Goal: Information Seeking & Learning: Learn about a topic

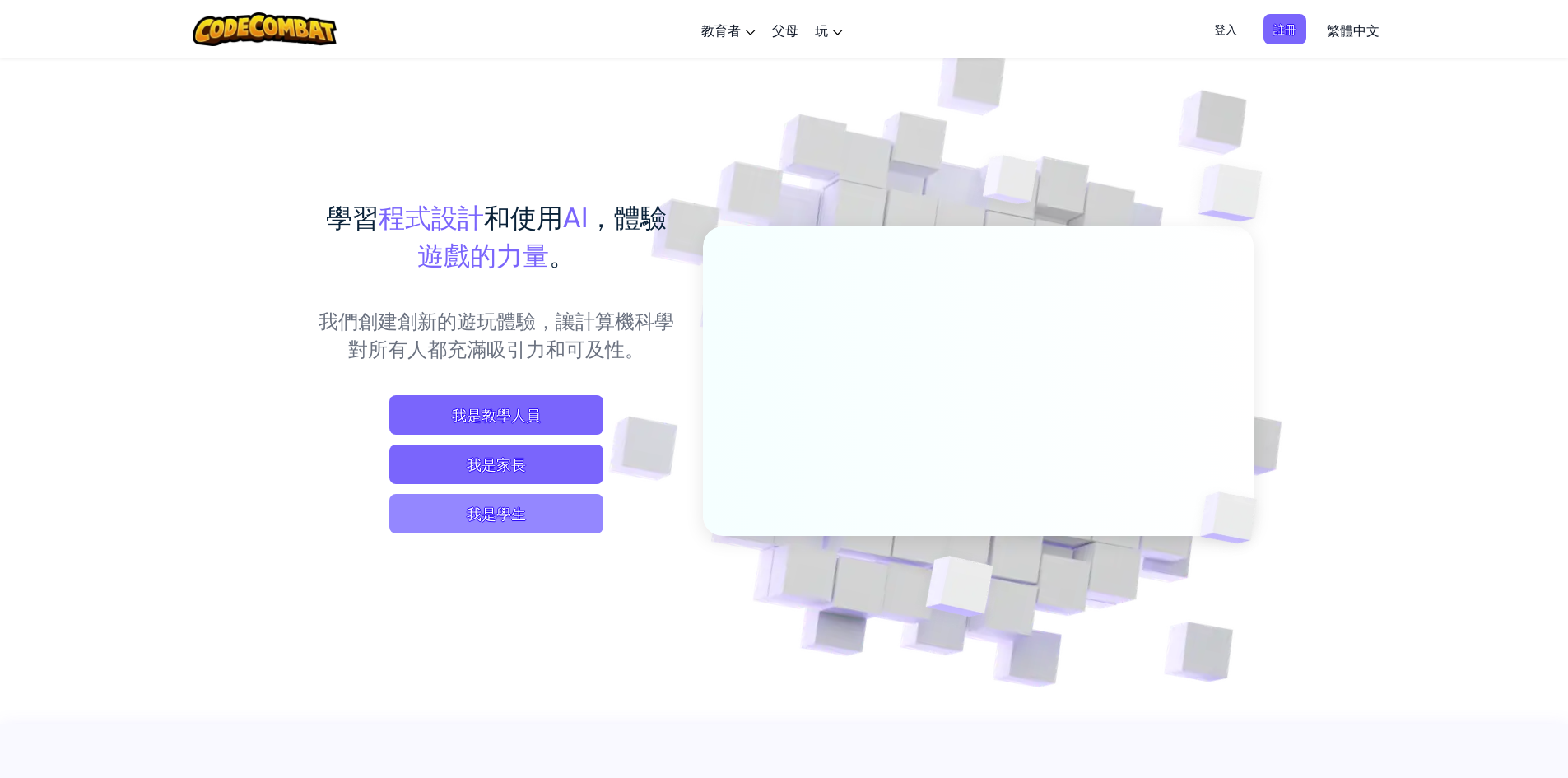
click at [403, 519] on span "我是學生" at bounding box center [496, 514] width 214 height 40
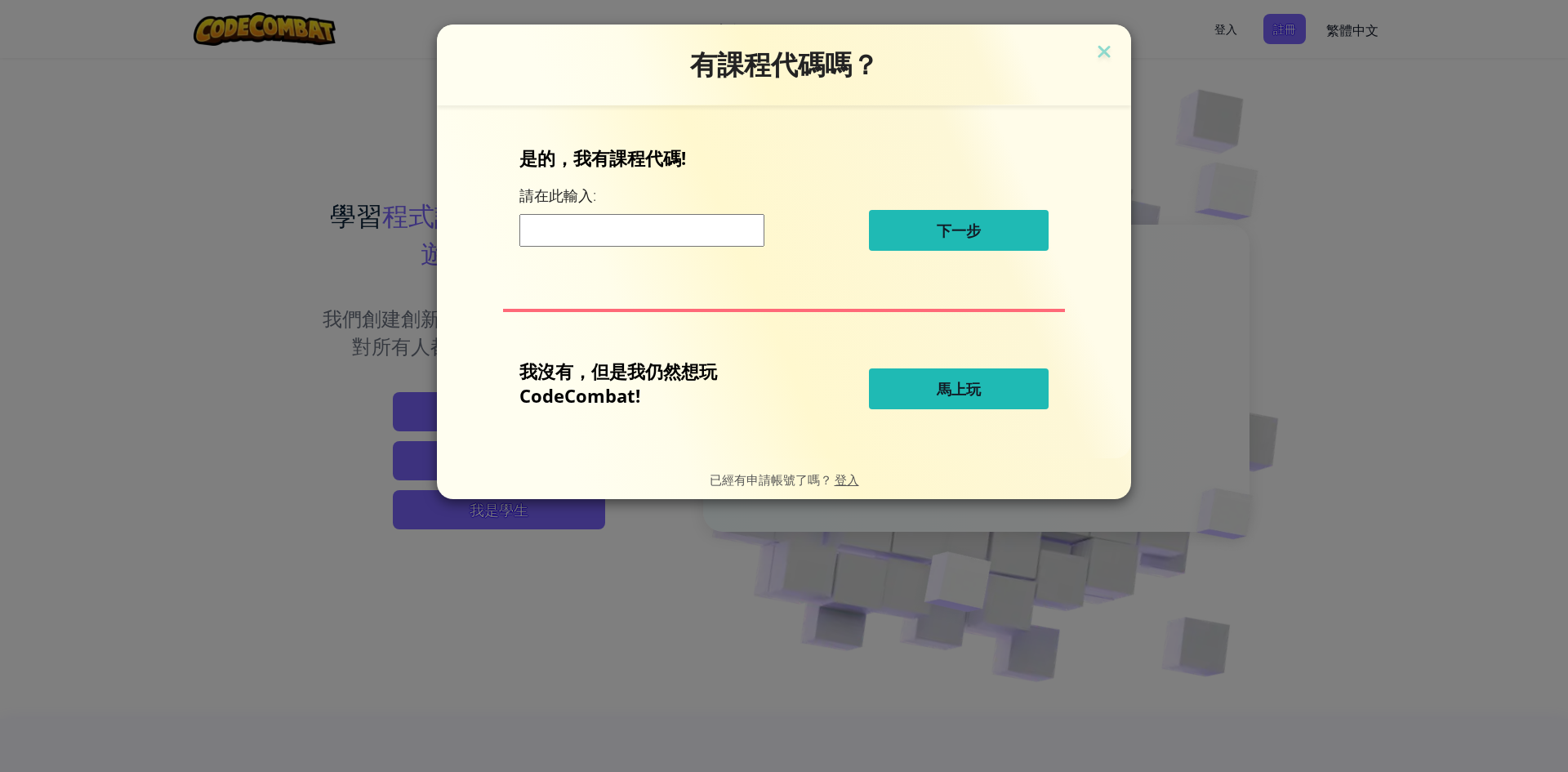
click at [700, 218] on input at bounding box center [642, 230] width 245 height 33
click at [960, 390] on span "馬上玩" at bounding box center [958, 389] width 44 height 20
select select "zh-HANT"
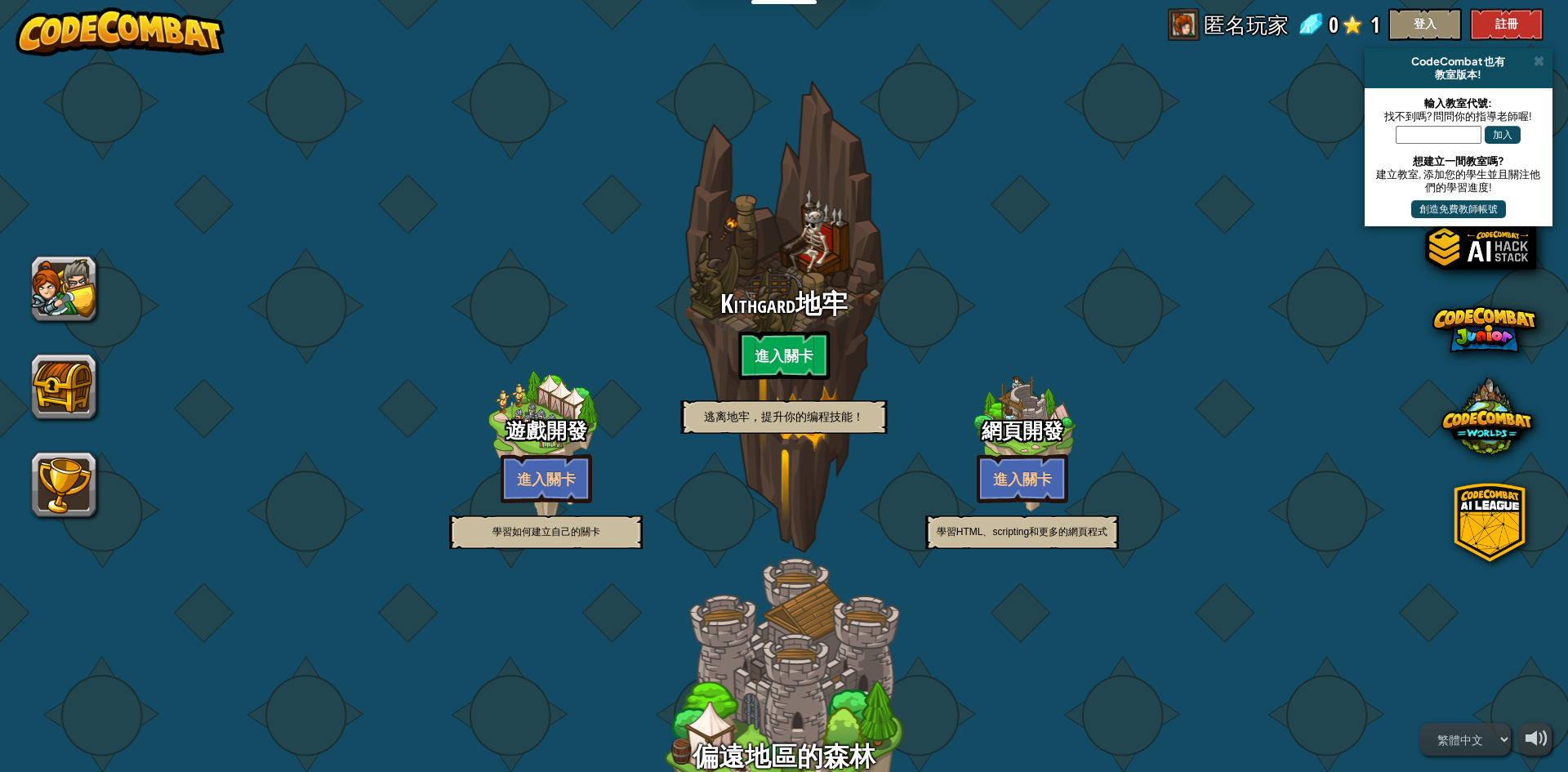
select select "zh-HANT"
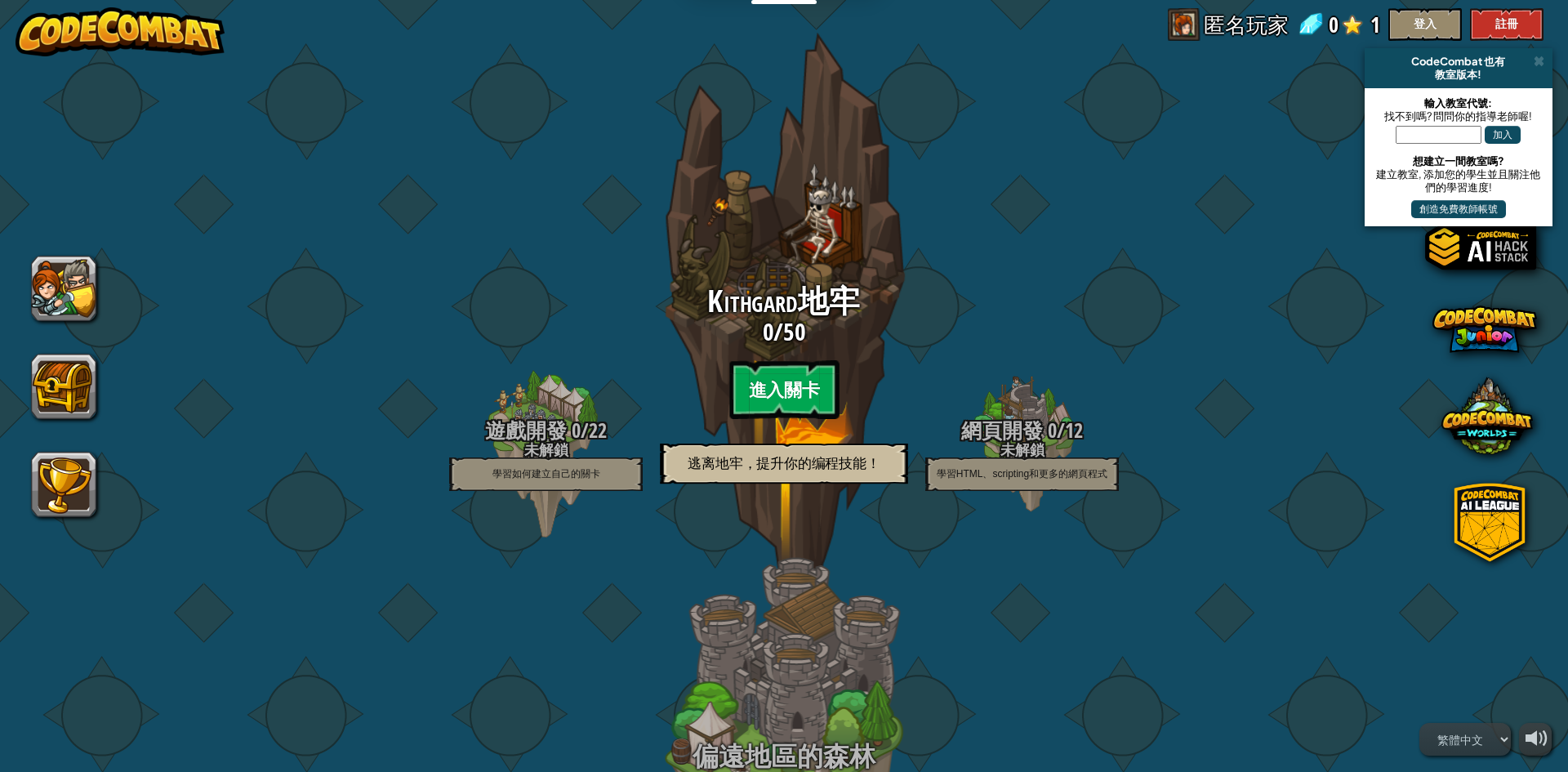
click at [759, 381] on btn "進入關卡" at bounding box center [784, 390] width 110 height 59
select select "zh-HANT"
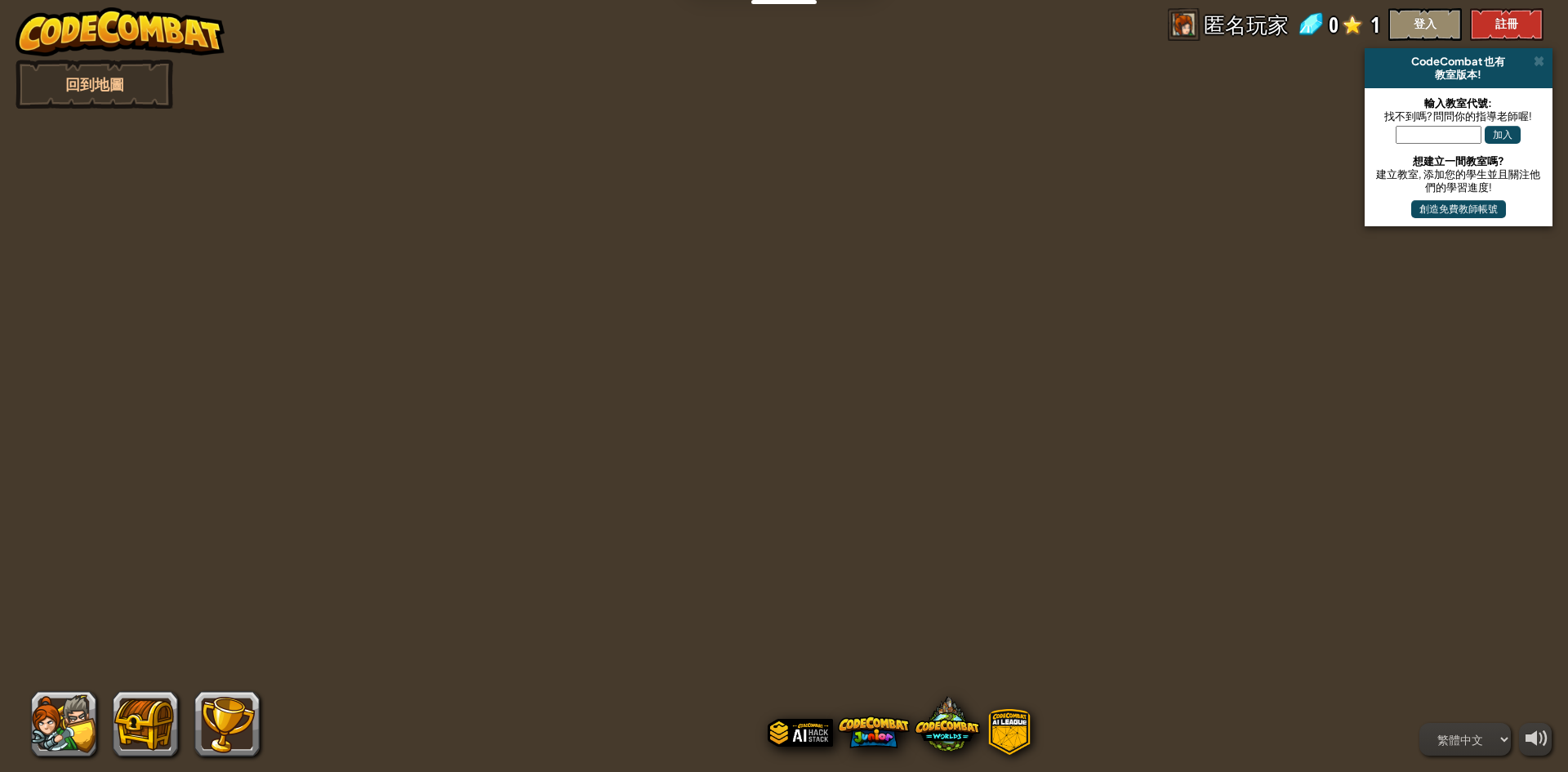
select select "zh-HANT"
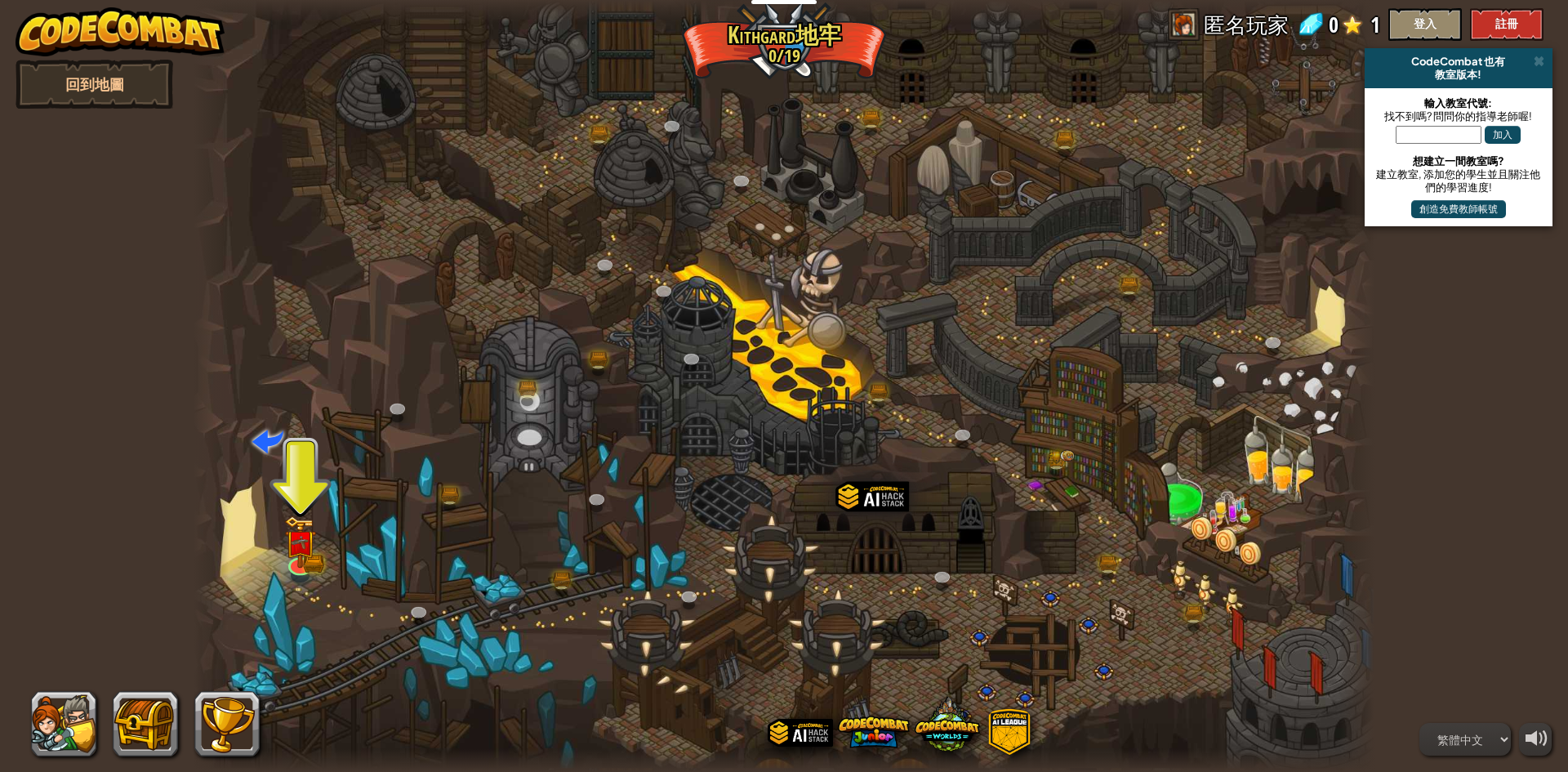
click at [309, 513] on div at bounding box center [783, 386] width 1181 height 772
click at [303, 540] on img at bounding box center [300, 530] width 19 height 19
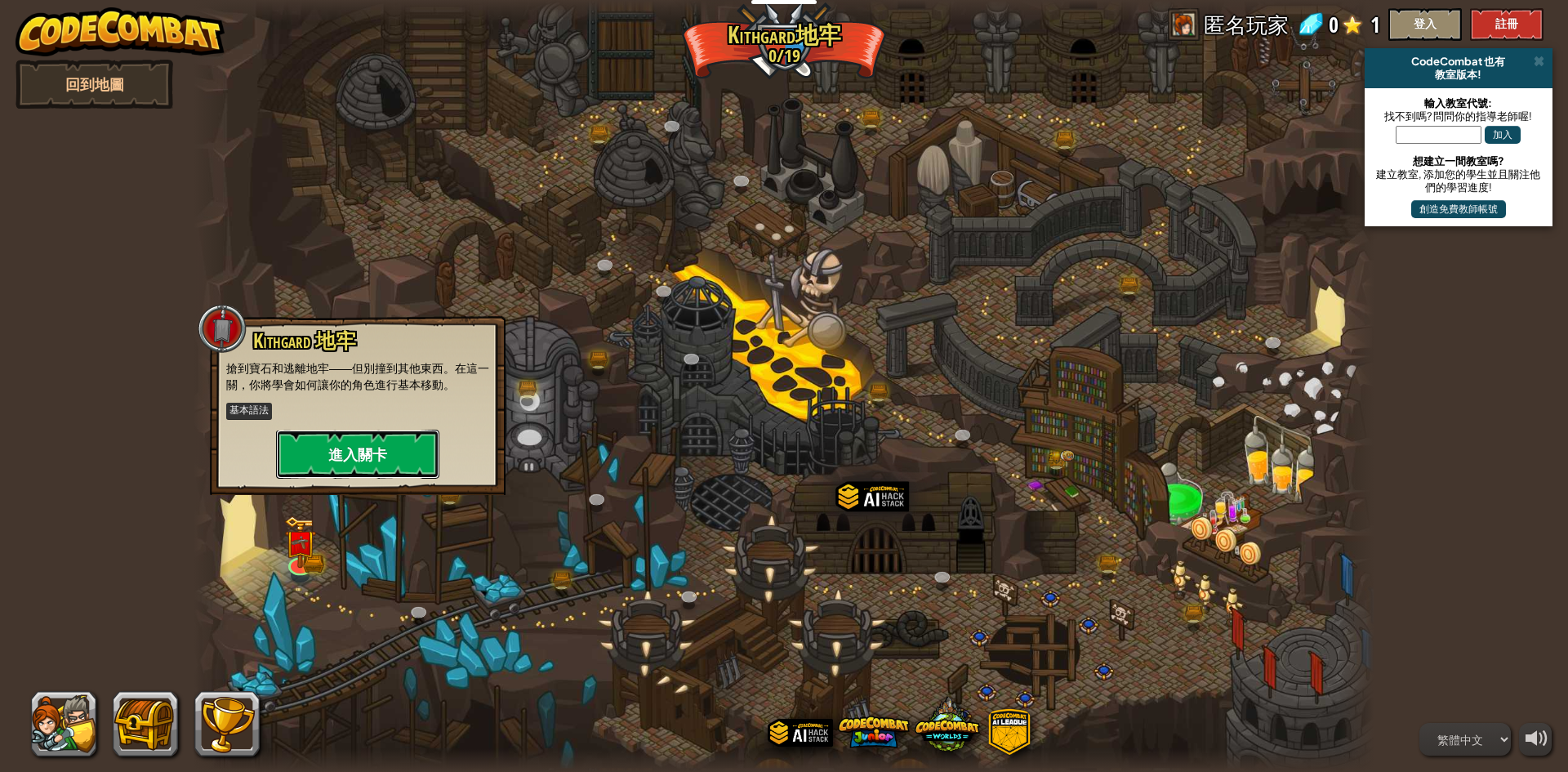
click at [360, 457] on button "進入關卡" at bounding box center [358, 454] width 164 height 49
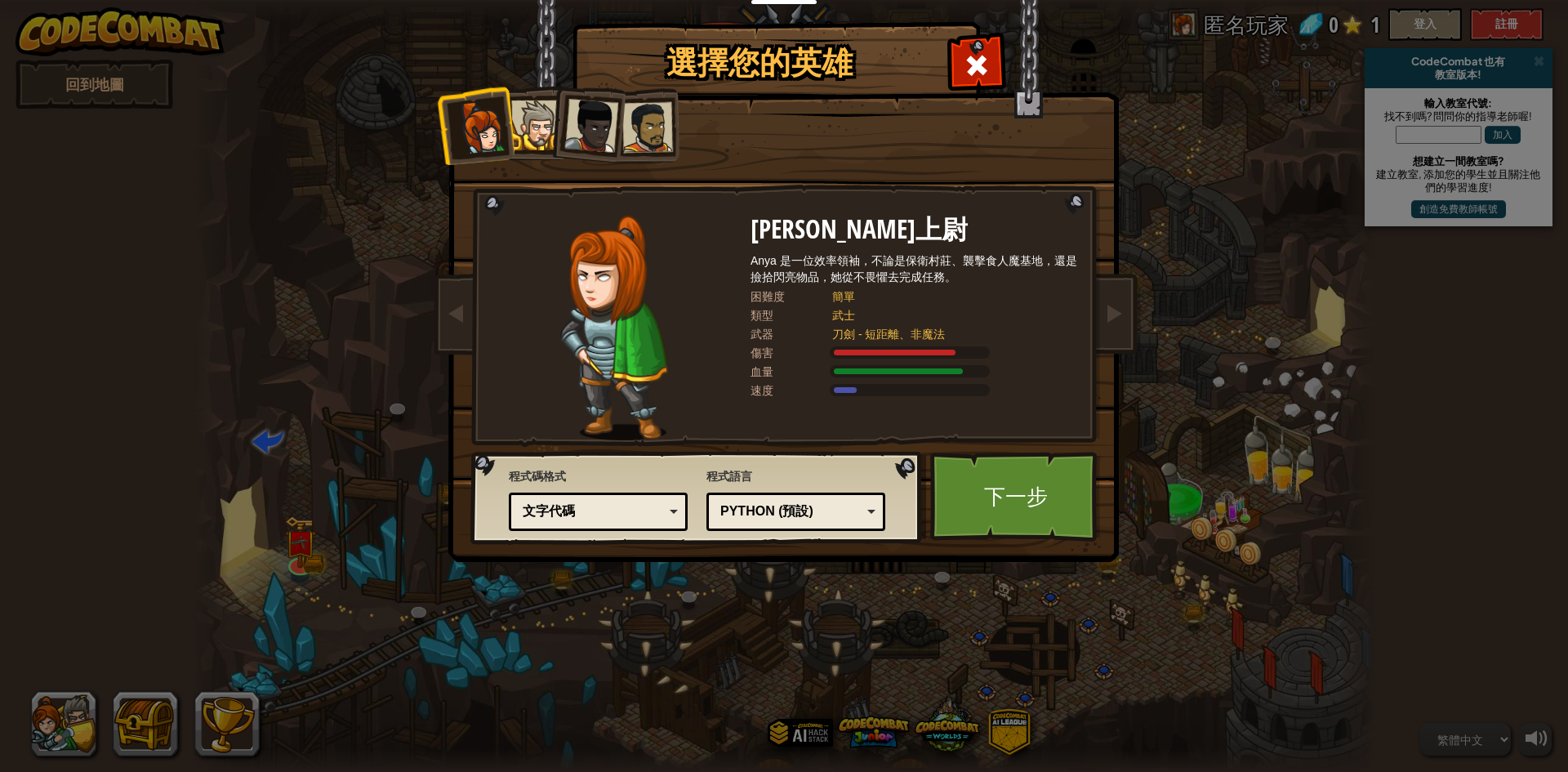
click at [544, 120] on div at bounding box center [536, 125] width 50 height 50
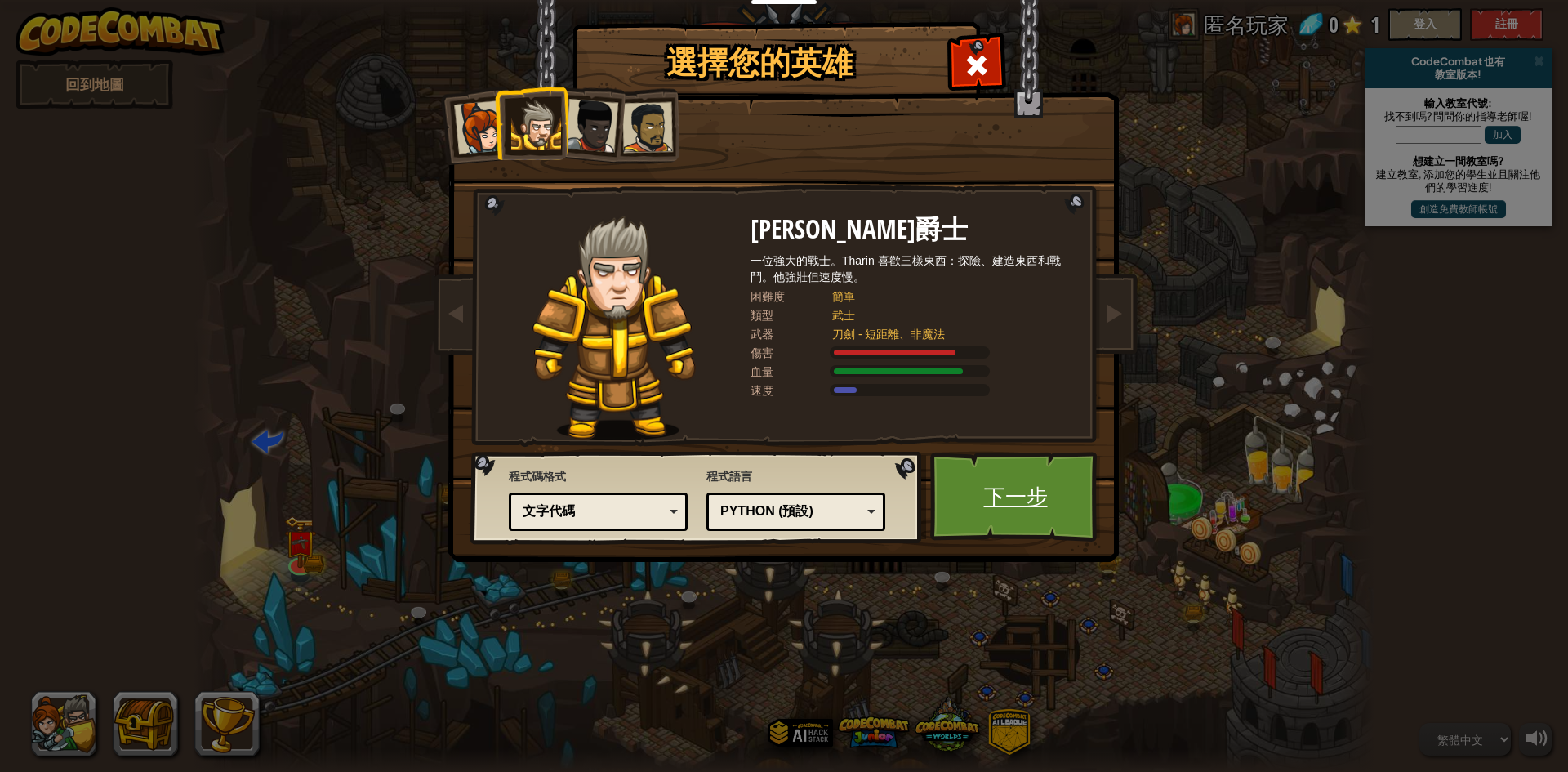
click at [1007, 510] on link "下一步" at bounding box center [1015, 497] width 171 height 90
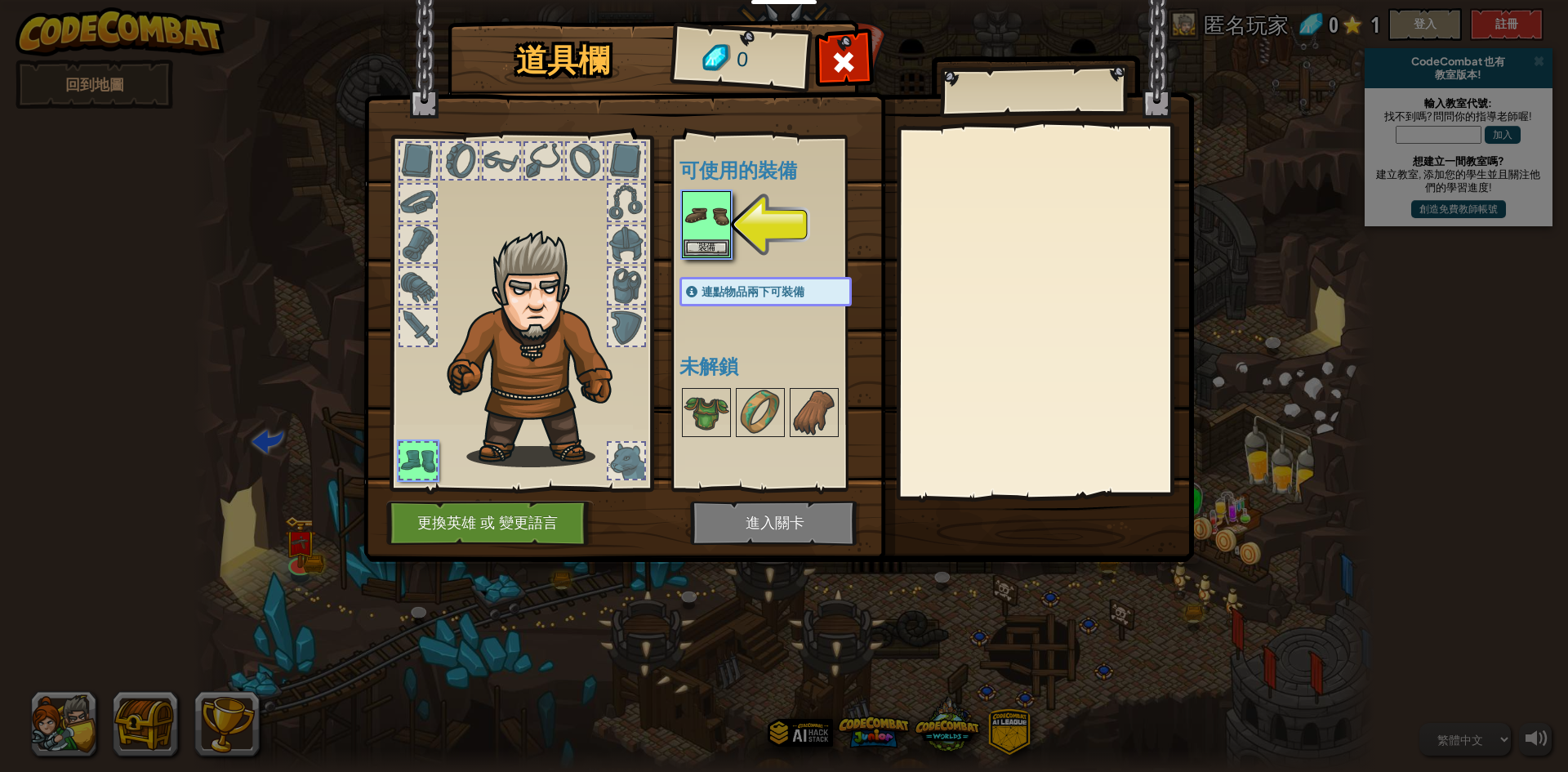
click at [782, 160] on h4 "可使用的裝備" at bounding box center [782, 170] width 205 height 21
click at [638, 155] on div at bounding box center [626, 161] width 36 height 36
click at [696, 202] on img at bounding box center [706, 215] width 46 height 46
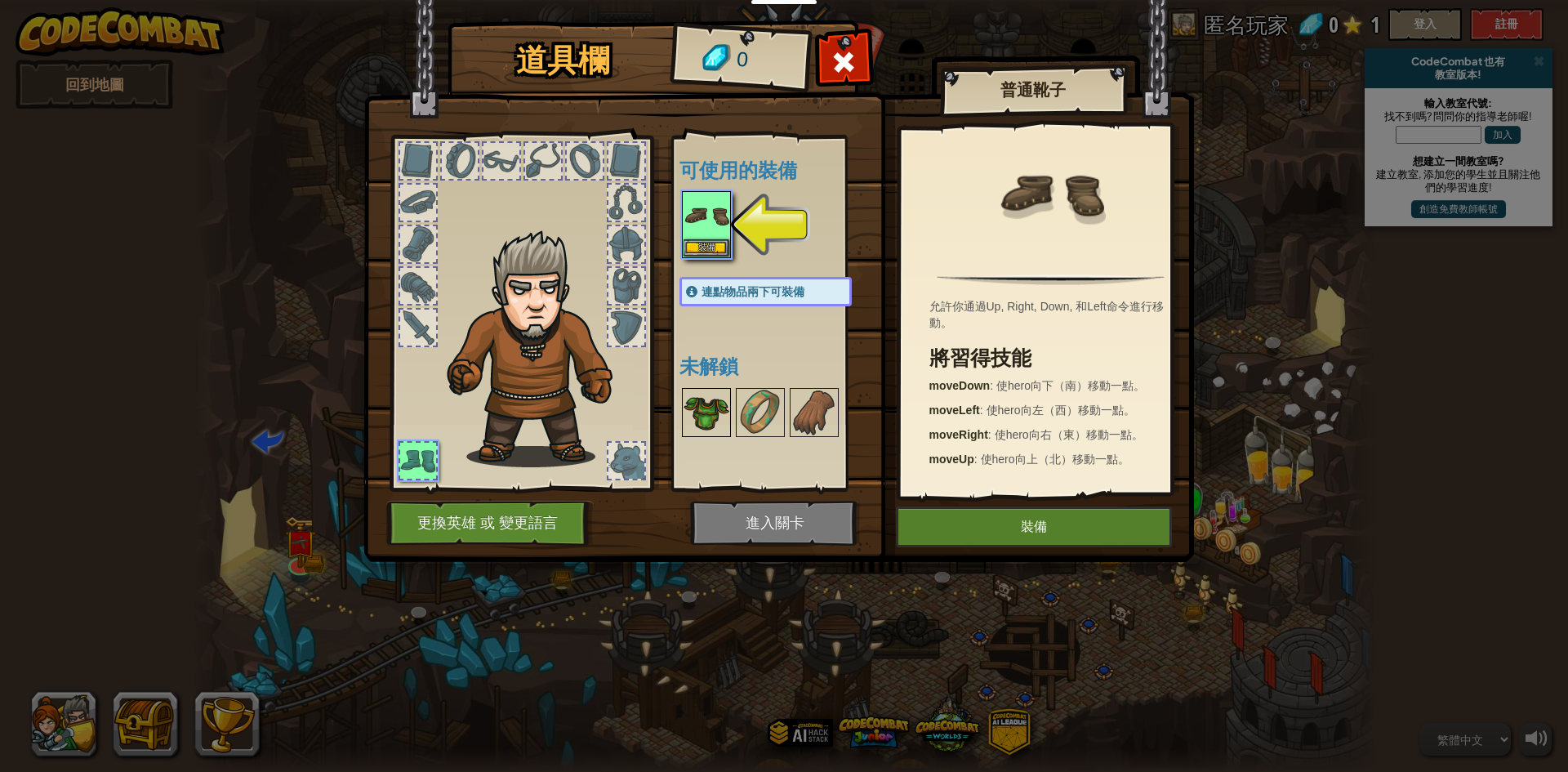
click at [692, 414] on img at bounding box center [706, 413] width 46 height 46
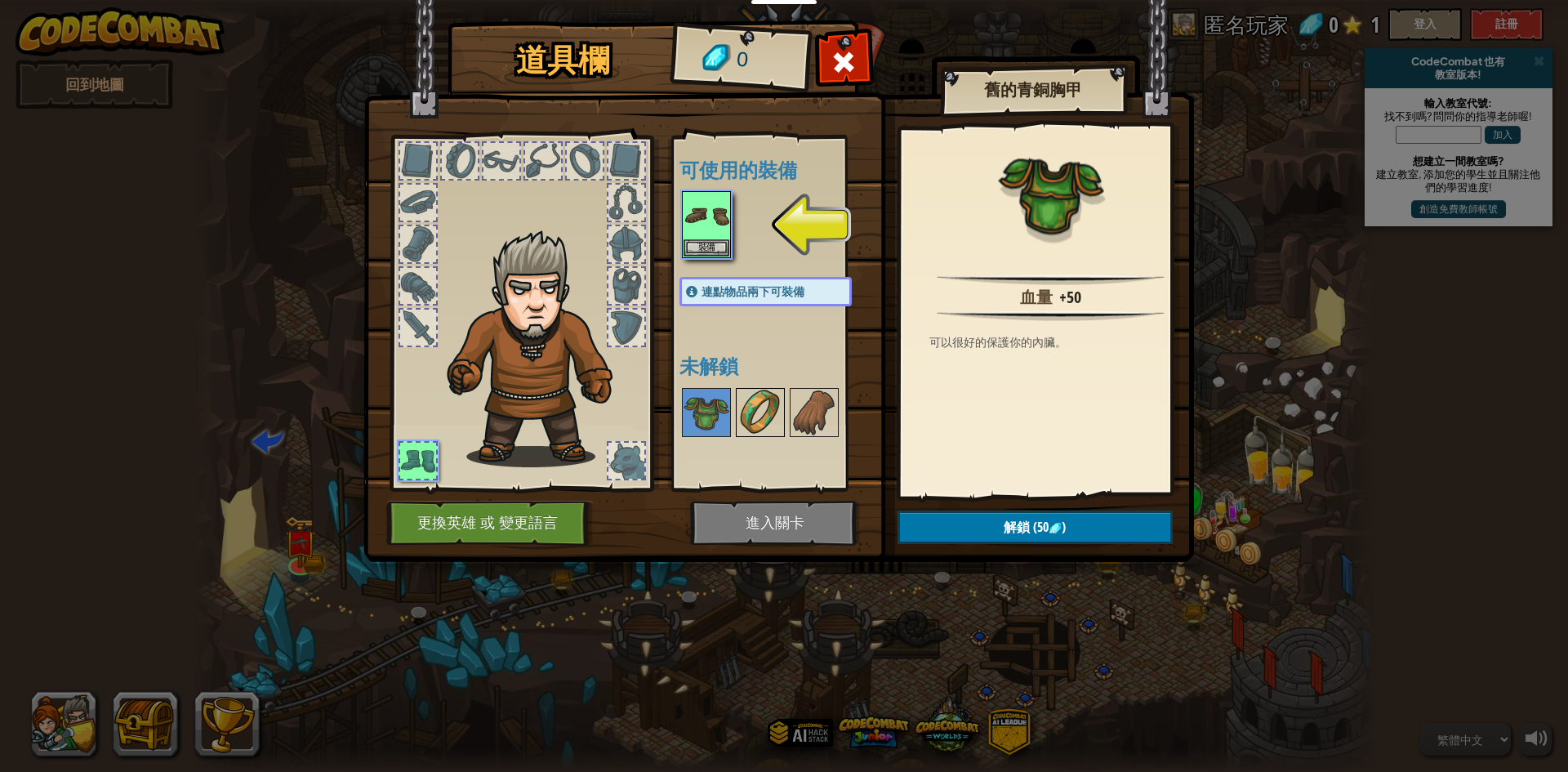
click at [746, 416] on img at bounding box center [760, 413] width 46 height 46
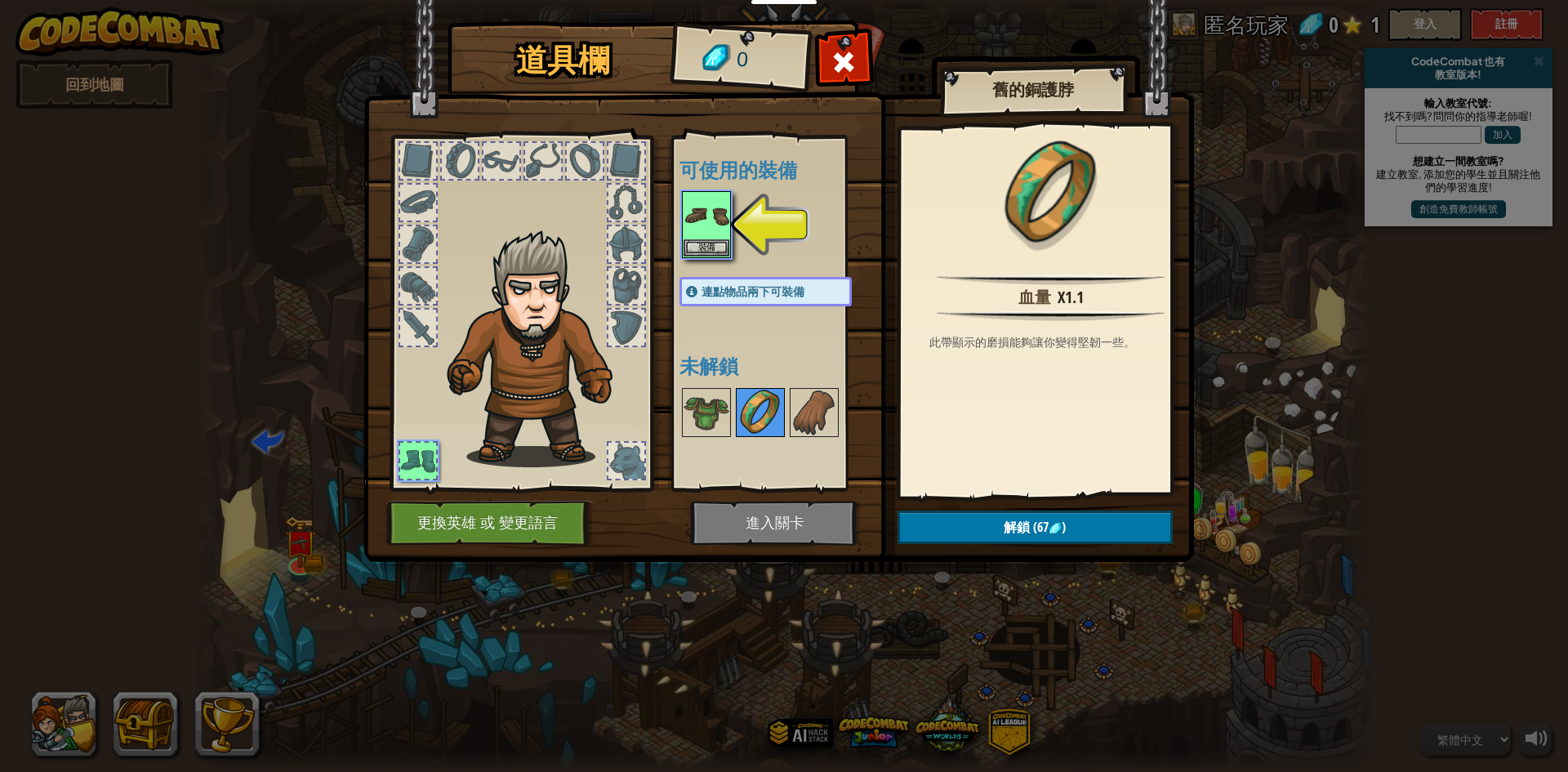
click at [770, 395] on img at bounding box center [760, 413] width 46 height 46
click at [703, 403] on img at bounding box center [706, 413] width 46 height 46
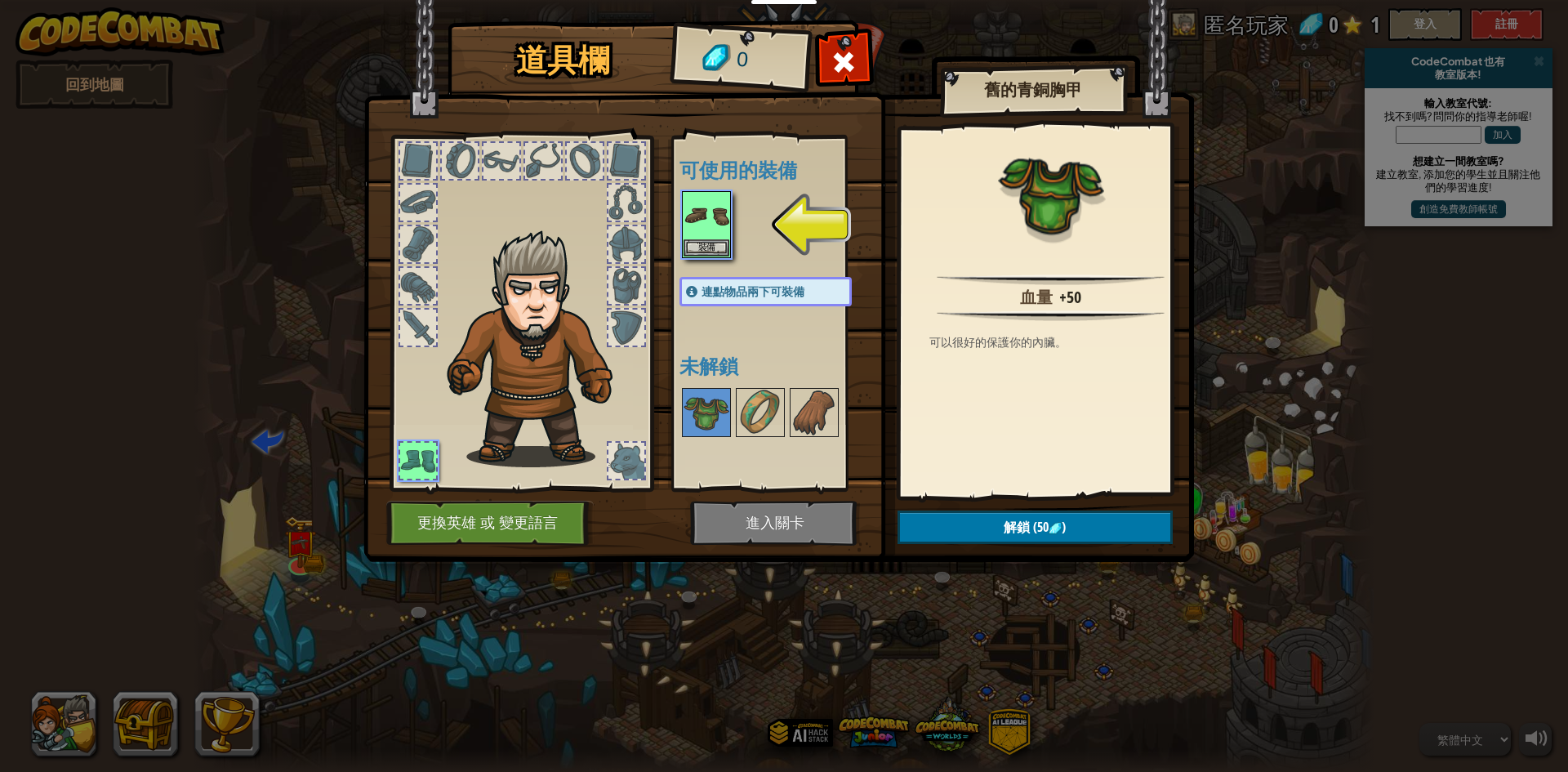
click at [793, 509] on img at bounding box center [778, 265] width 831 height 593
click at [705, 189] on div at bounding box center [782, 224] width 205 height 72
drag, startPoint x: 706, startPoint y: 225, endPoint x: 682, endPoint y: 218, distance: 25.0
click at [704, 228] on img at bounding box center [706, 215] width 46 height 46
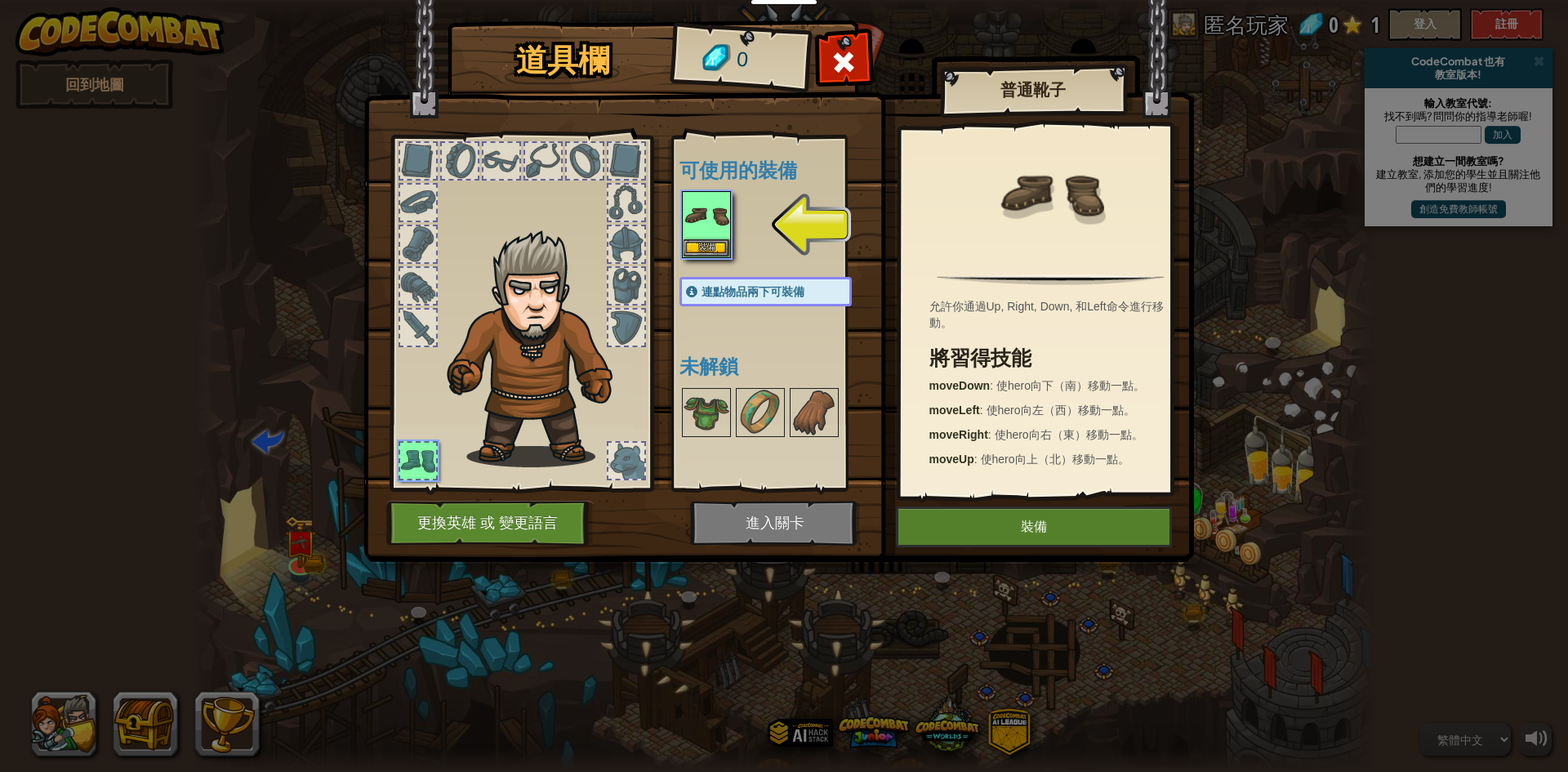
click at [737, 509] on img at bounding box center [778, 265] width 831 height 593
drag, startPoint x: 785, startPoint y: 536, endPoint x: 929, endPoint y: 545, distance: 144.3
click at [819, 545] on img at bounding box center [778, 265] width 831 height 593
click at [980, 501] on img at bounding box center [778, 265] width 831 height 593
click at [989, 522] on button "裝備" at bounding box center [1034, 527] width 276 height 41
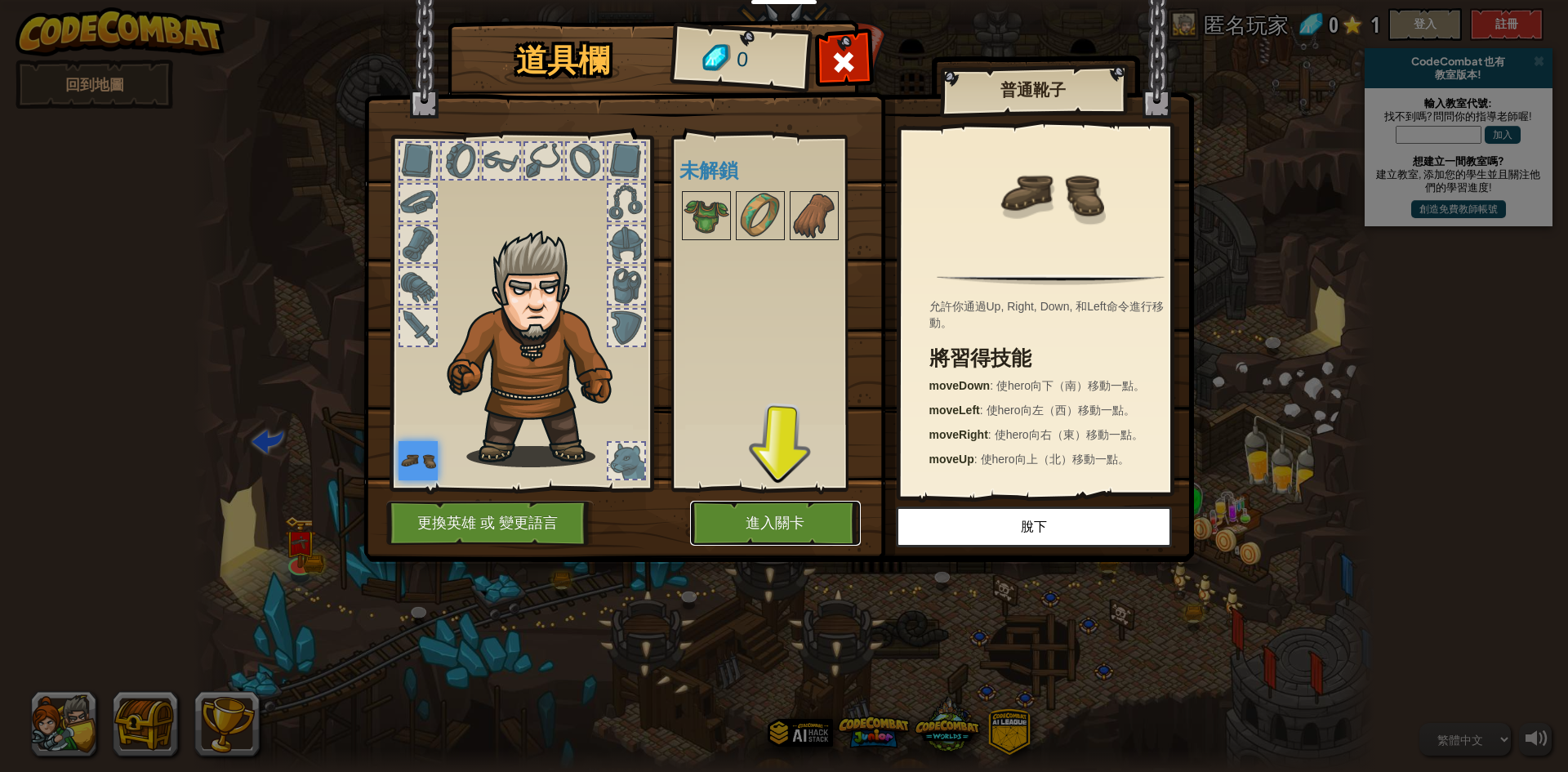
click at [835, 524] on button "進入關卡" at bounding box center [775, 523] width 171 height 45
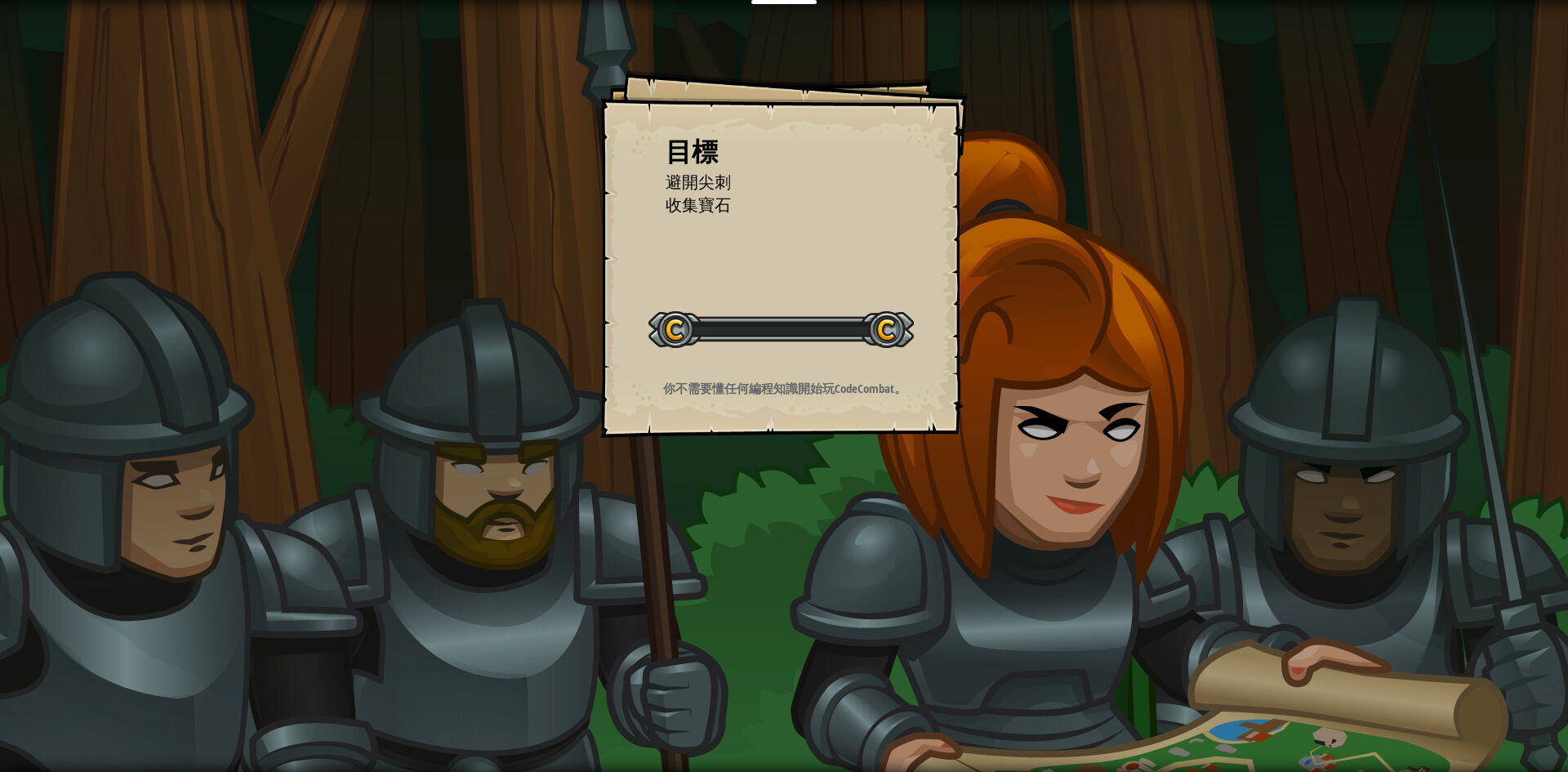
click at [800, 520] on div "目標 避開尖刺 收集寶石 開始戰役 從伺服器載入失敗 您將需要訂閱來開啟這關。 訂閱 您需要加入一個課程來遊玩此關卡。 回到我的課程 詢問您的老師來分派一個授…" at bounding box center [784, 386] width 1568 height 772
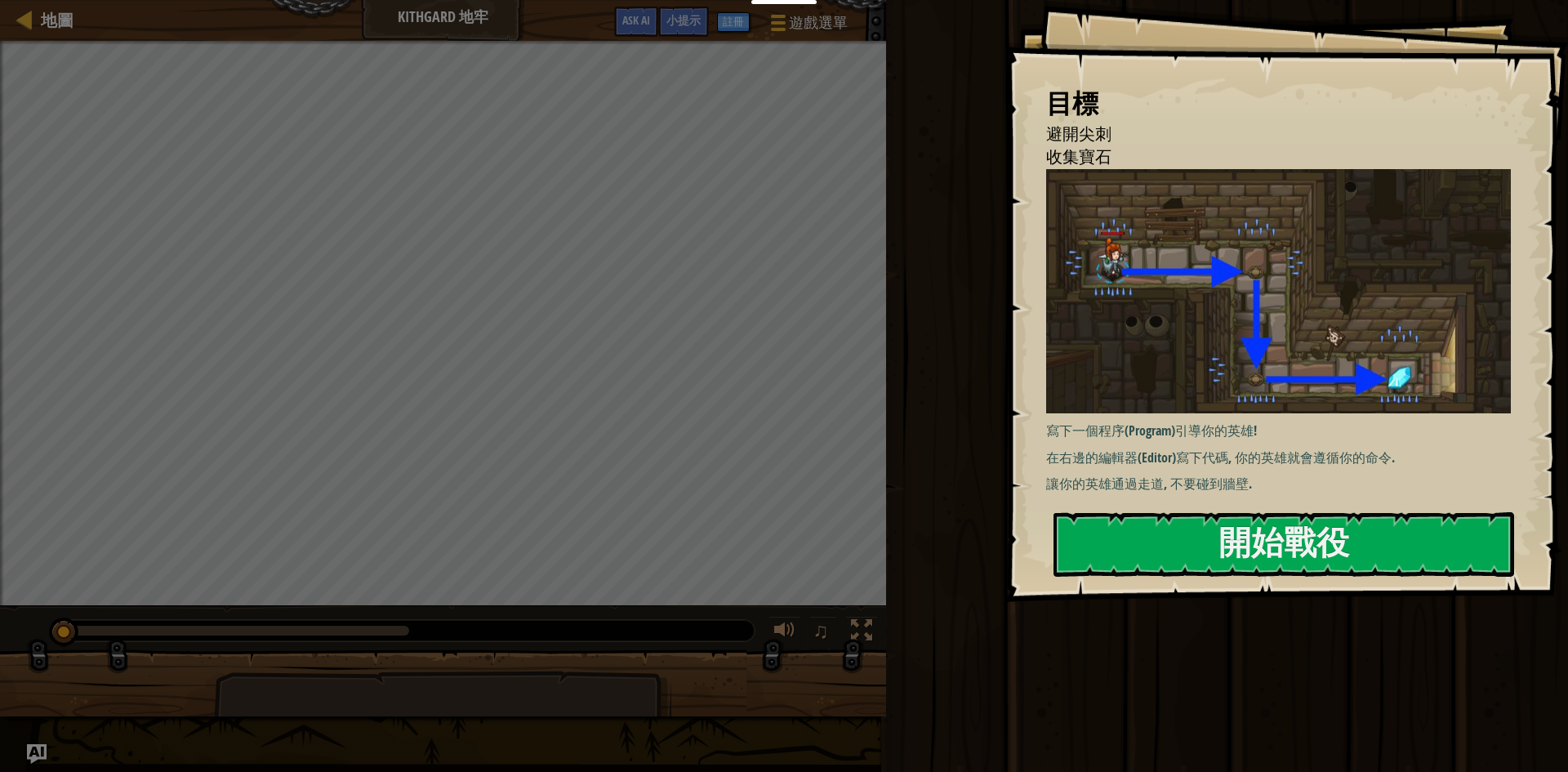
drag, startPoint x: 1352, startPoint y: 732, endPoint x: 1347, endPoint y: 772, distance: 40.3
drag, startPoint x: 1347, startPoint y: 772, endPoint x: 1539, endPoint y: 581, distance: 270.8
click at [1541, 583] on div "目標 避開尖刺 收集寶石 寫下一個程序(Program)引導你的英雄! 在右邊的編輯器(Editor)寫下代碼, 你的英雄就會遵循你的命令. 讓你的英雄通過走…" at bounding box center [1286, 300] width 562 height 602
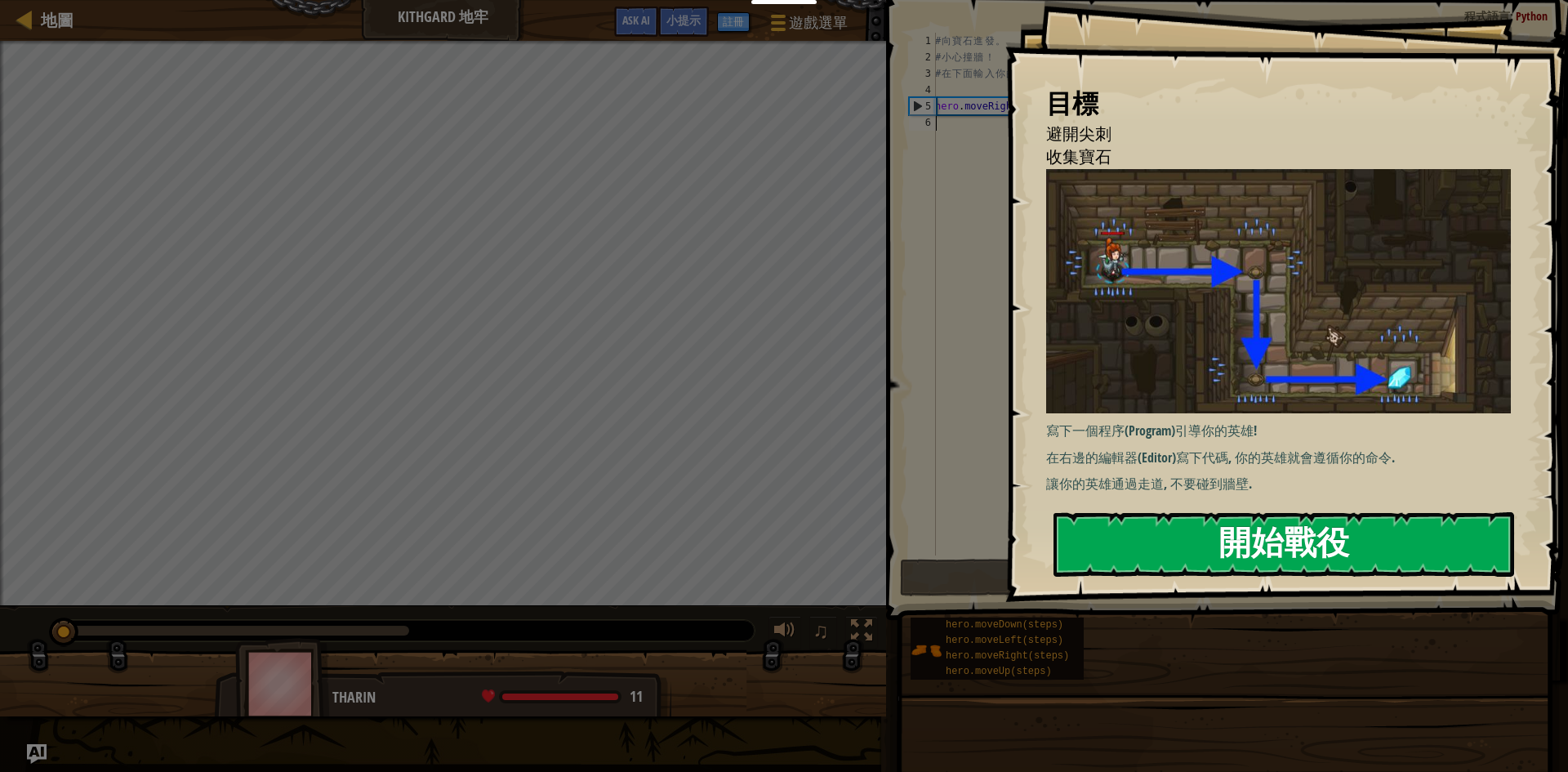
click at [1435, 550] on button "開始戰役" at bounding box center [1283, 544] width 461 height 65
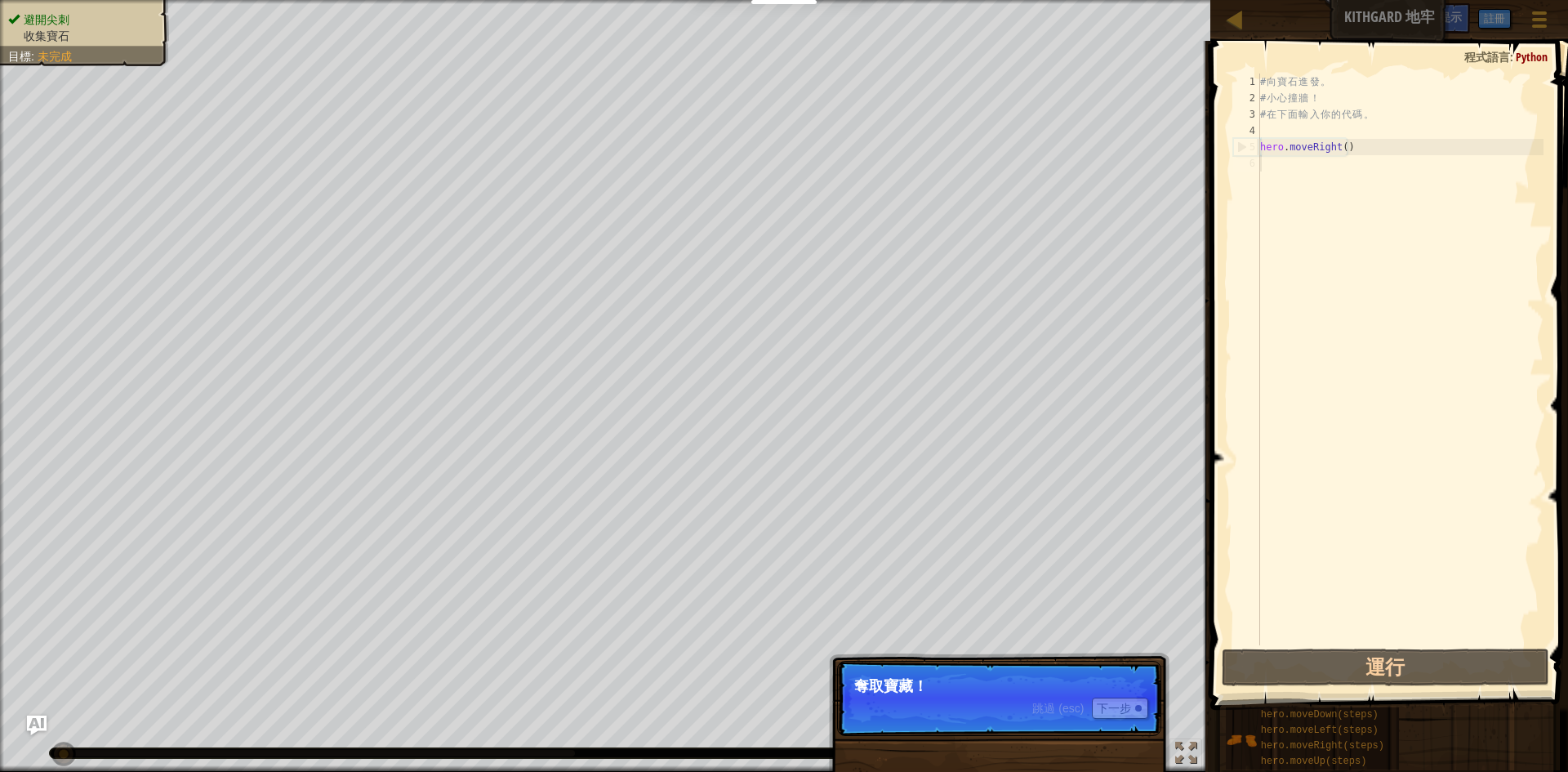
type textarea "hero.moveRight()"
